Goal: Check status: Check status

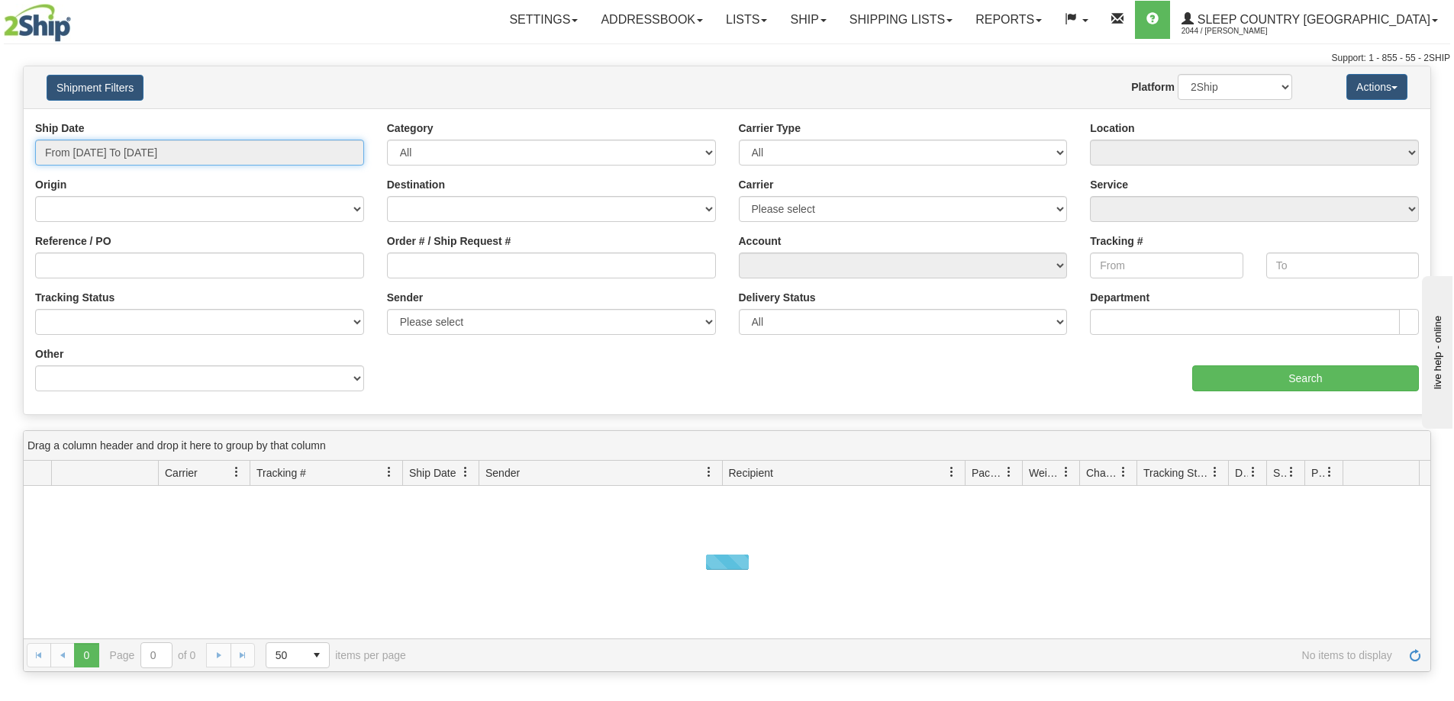
click at [101, 153] on input "From [DATE] To [DATE]" at bounding box center [199, 153] width 329 height 26
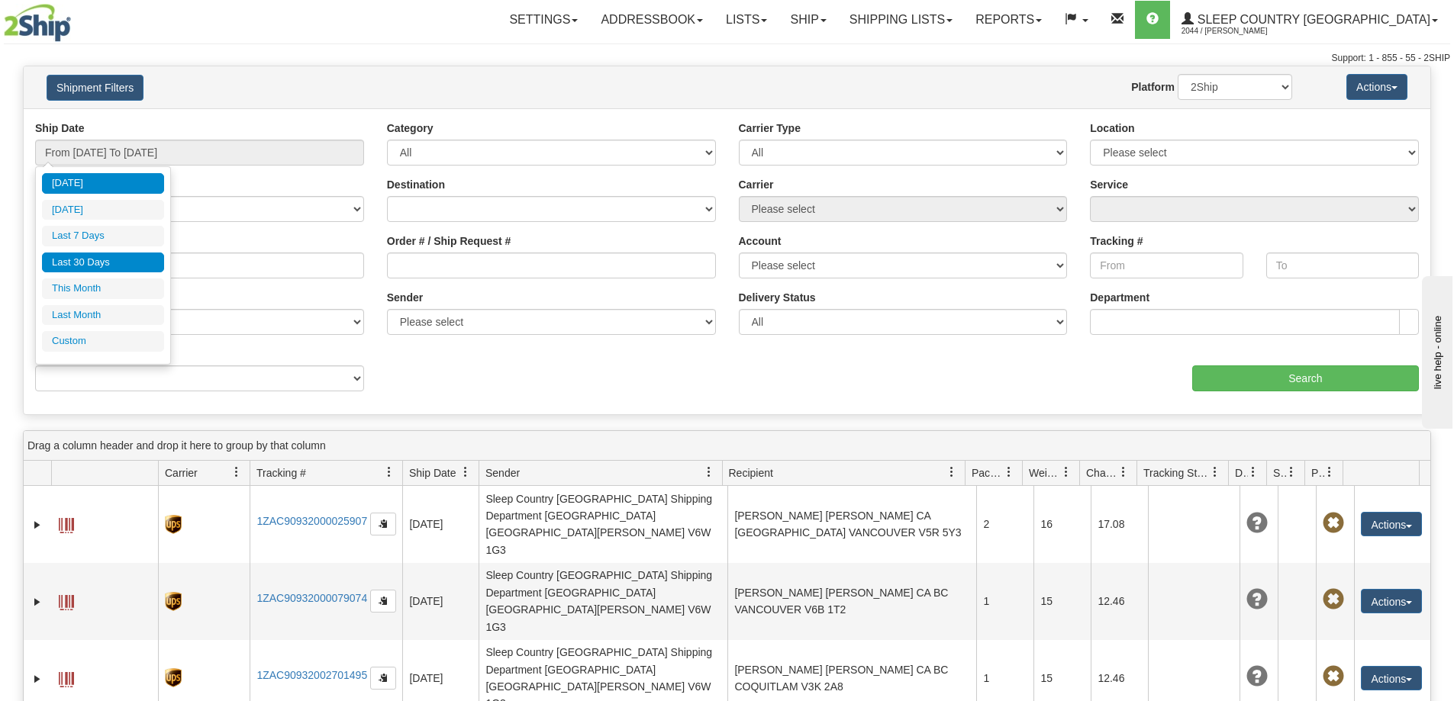
click at [81, 261] on li "Last 30 Days" at bounding box center [103, 263] width 122 height 21
type input "From [DATE] To [DATE]"
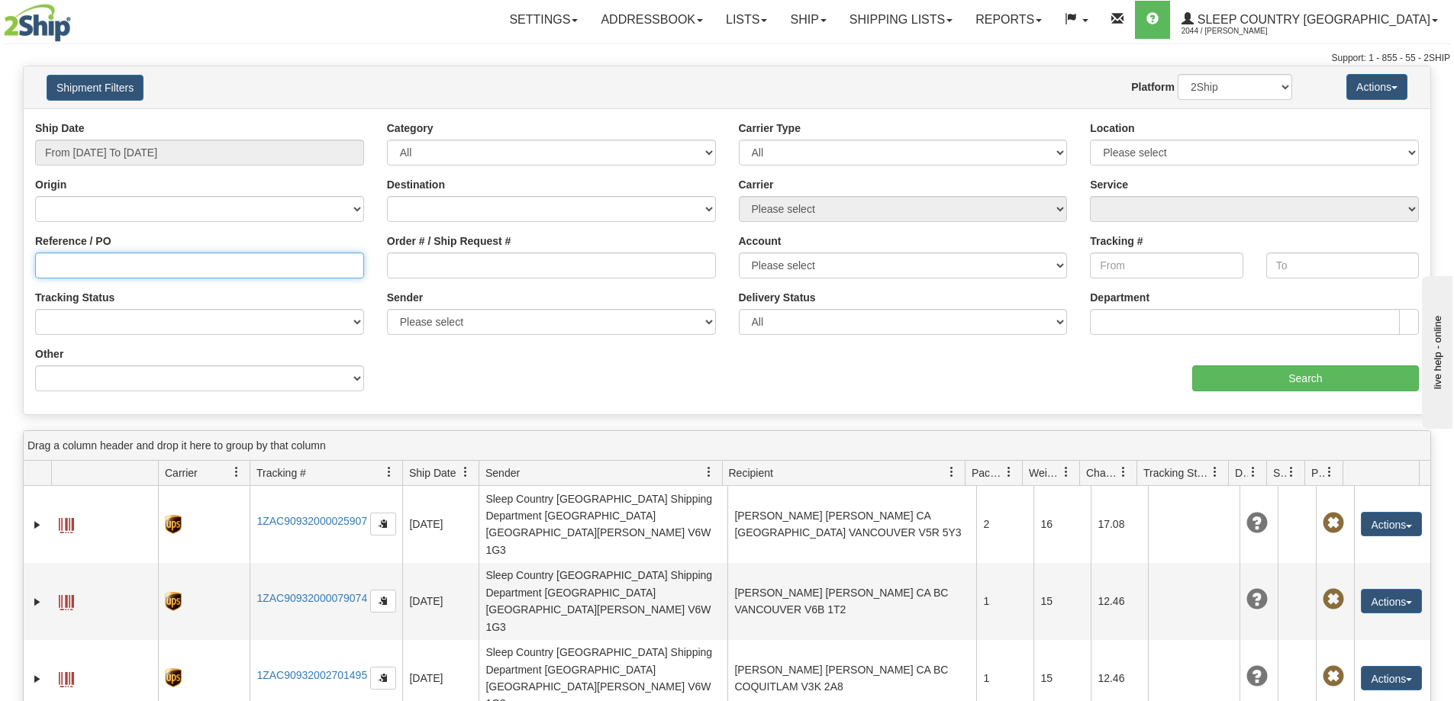
click at [73, 266] on input "Reference / PO" at bounding box center [199, 266] width 329 height 26
paste input "9000I124467"
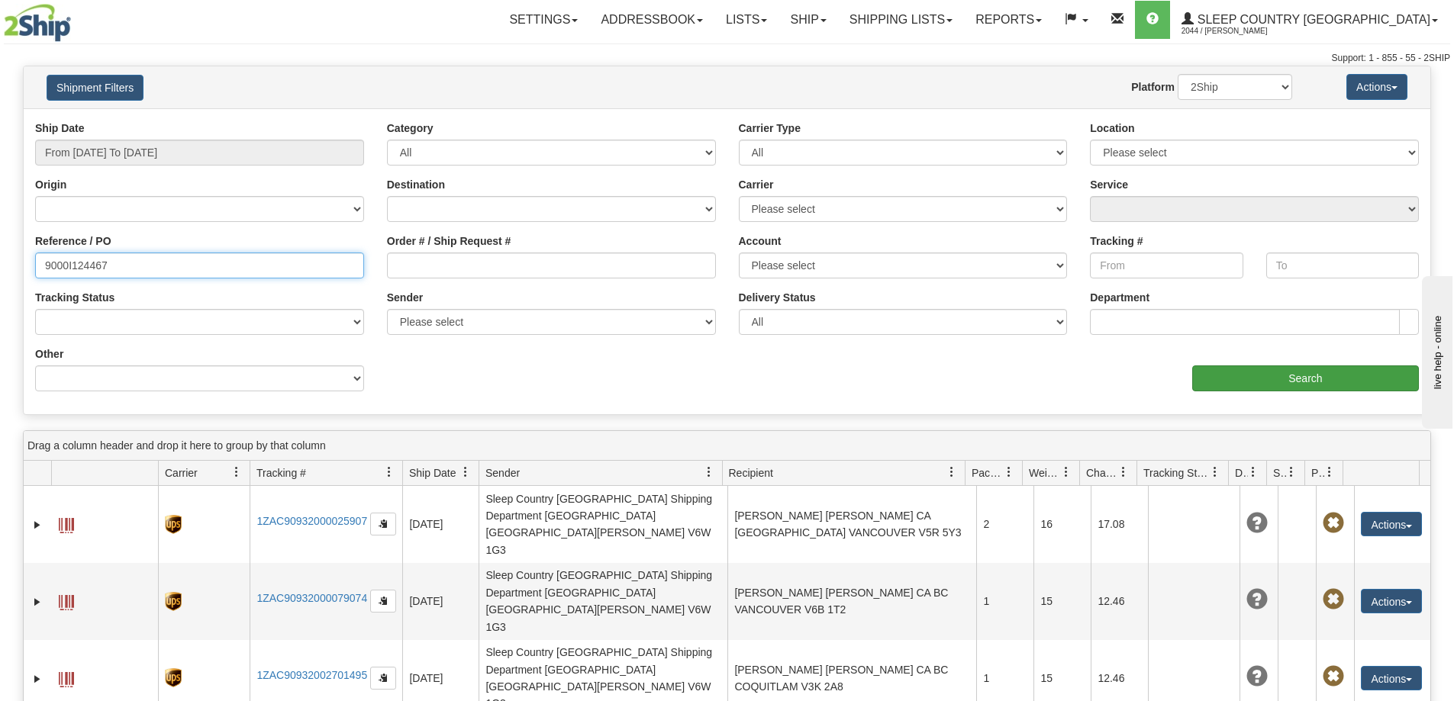
type input "9000I124467"
click at [1308, 375] on input "Search" at bounding box center [1305, 379] width 227 height 26
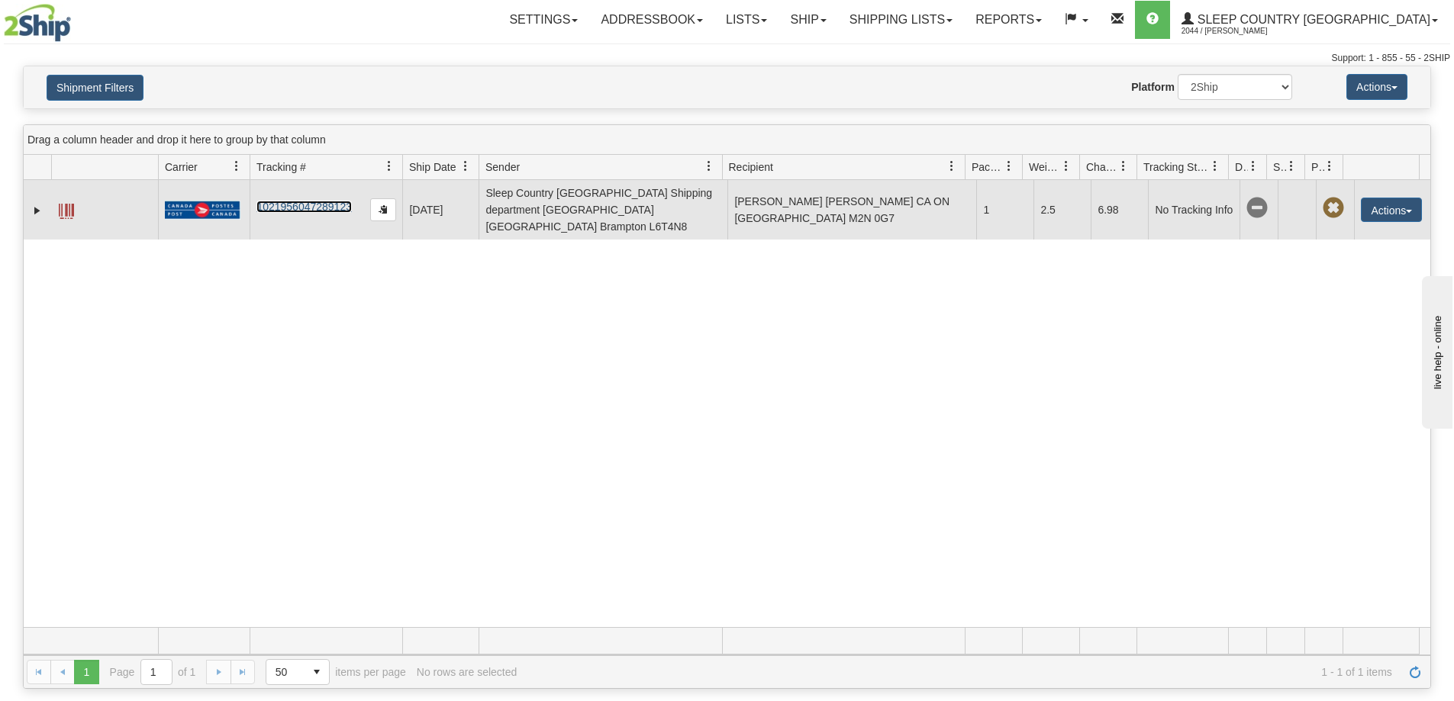
click at [314, 201] on link "1021956047289123" at bounding box center [303, 207] width 95 height 12
